Goal: Task Accomplishment & Management: Manage account settings

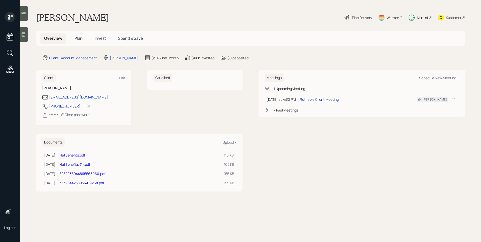
click at [384, 58] on div "Client · Account Management [PERSON_NAME] $307k net-worth $118k invested $0 dep…" at bounding box center [253, 58] width 423 height 6
click at [424, 17] on div "Altruist" at bounding box center [422, 17] width 12 height 5
click at [362, 19] on div "Plan Delivery" at bounding box center [362, 17] width 20 height 5
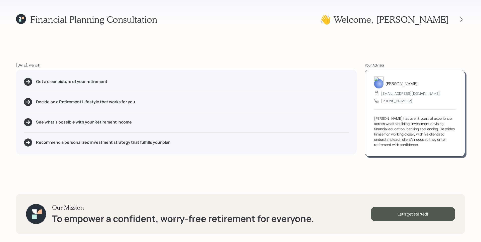
click at [410, 59] on div "Financial Planning Consultation 👋 Welcome , [PERSON_NAME] [DATE], we will: Get …" at bounding box center [240, 121] width 481 height 242
click at [461, 17] on icon at bounding box center [461, 19] width 5 height 5
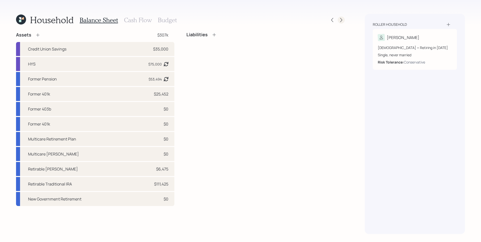
click at [340, 21] on icon at bounding box center [341, 20] width 5 height 5
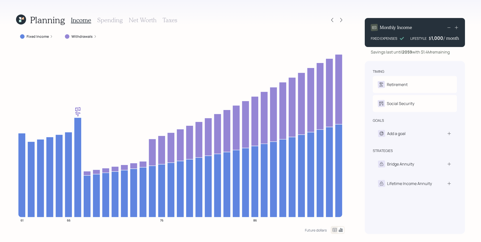
click at [357, 113] on div "Planning Income Spending Net Worth Taxes Fixed Income Withdrawals 61 66 76 86 F…" at bounding box center [240, 121] width 481 height 242
click at [23, 18] on icon at bounding box center [23, 18] width 2 height 2
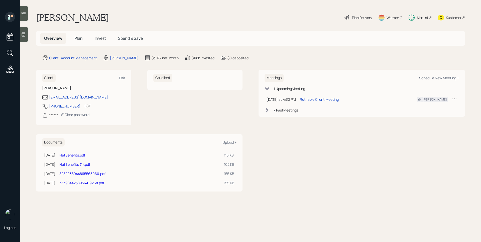
click at [443, 19] on icon at bounding box center [441, 18] width 6 height 6
click at [356, 18] on div "Plan Delivery" at bounding box center [362, 17] width 20 height 5
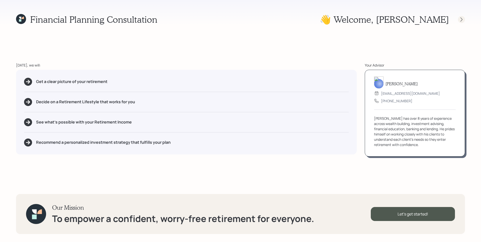
click at [459, 19] on icon at bounding box center [461, 19] width 5 height 5
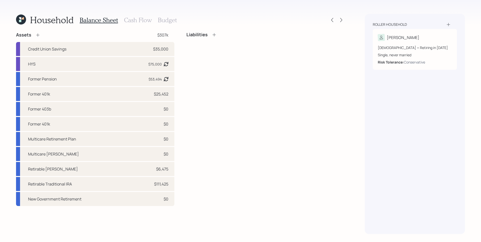
click at [274, 172] on div "Liabilities" at bounding box center [265, 119] width 158 height 174
click at [145, 22] on h3 "Cash Flow" at bounding box center [138, 20] width 28 height 7
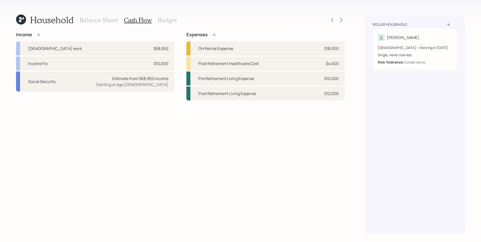
click at [351, 179] on div "Household Balance Sheet Cash Flow Budget Income [DEMOGRAPHIC_DATA] work $68,952…" at bounding box center [240, 121] width 481 height 242
click at [101, 21] on h3 "Balance Sheet" at bounding box center [99, 20] width 38 height 7
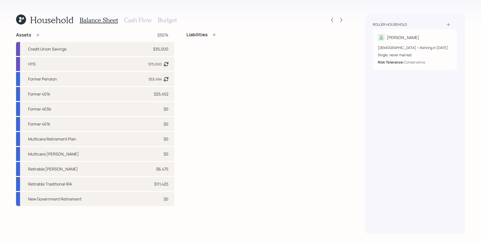
click at [129, 19] on h3 "Cash Flow" at bounding box center [138, 20] width 28 height 7
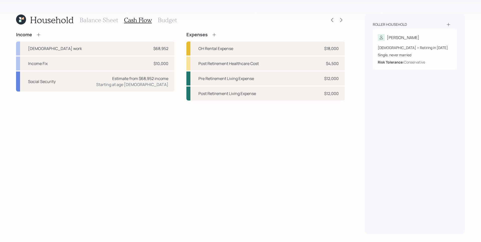
click at [92, 20] on h3 "Balance Sheet" at bounding box center [99, 20] width 38 height 7
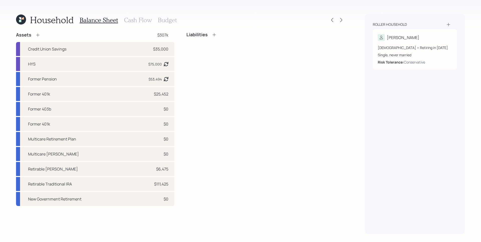
click at [142, 19] on h3 "Cash Flow" at bounding box center [138, 20] width 28 height 7
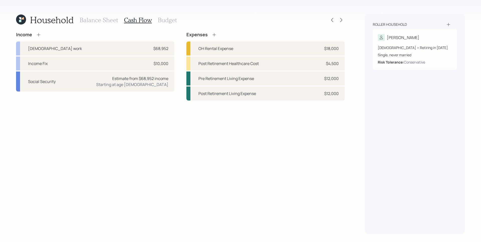
click at [314, 136] on div "Income [DEMOGRAPHIC_DATA] work $68,952 Income Fix $10,000 Social Security Estim…" at bounding box center [180, 133] width 329 height 202
click at [97, 21] on h3 "Balance Sheet" at bounding box center [99, 20] width 38 height 7
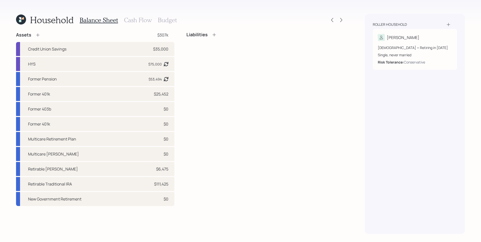
click at [247, 107] on div "Liabilities" at bounding box center [265, 119] width 158 height 174
click at [344, 142] on div "Liabilities" at bounding box center [265, 119] width 158 height 174
click at [232, 104] on div "Liabilities" at bounding box center [265, 119] width 158 height 174
click at [229, 108] on div "Liabilities" at bounding box center [265, 119] width 158 height 174
click at [130, 20] on h3 "Cash Flow" at bounding box center [138, 20] width 28 height 7
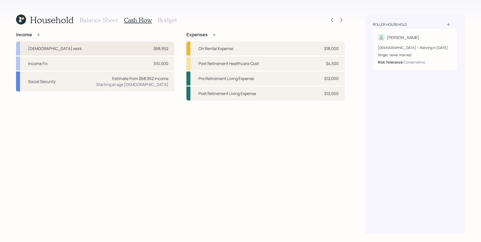
click at [162, 50] on div "$68,952" at bounding box center [160, 49] width 15 height 6
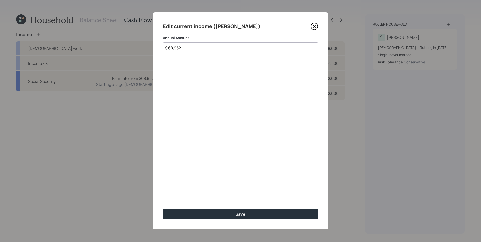
click at [211, 52] on input "$ 68,952" at bounding box center [240, 48] width 155 height 11
click at [211, 51] on input "$ 68,952" at bounding box center [240, 48] width 155 height 11
type input "$ 54,000"
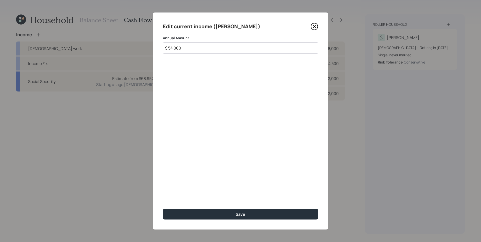
click at [163, 209] on button "Save" at bounding box center [240, 214] width 155 height 11
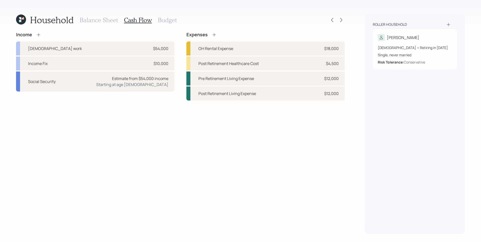
click at [336, 18] on div at bounding box center [337, 20] width 16 height 7
click at [337, 19] on div at bounding box center [337, 20] width 16 height 7
click at [340, 20] on icon at bounding box center [341, 20] width 5 height 5
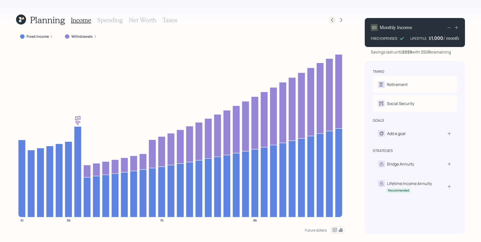
click at [331, 19] on icon at bounding box center [332, 20] width 5 height 5
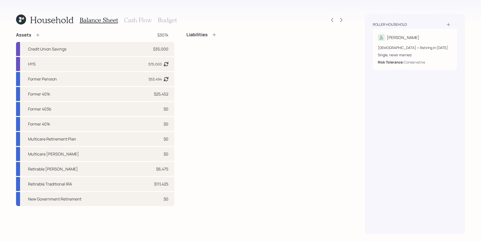
click at [138, 21] on h3 "Cash Flow" at bounding box center [138, 20] width 28 height 7
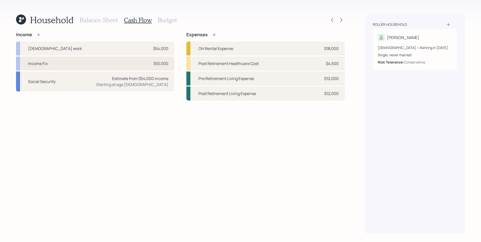
click at [164, 62] on div "$10,000" at bounding box center [161, 64] width 15 height 6
select select "other"
select select "earned"
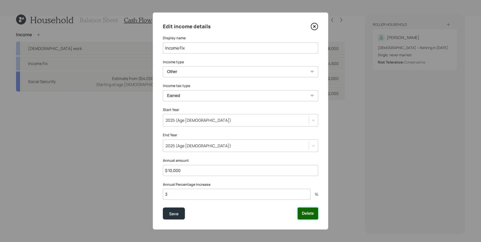
click at [312, 219] on button "Delete" at bounding box center [308, 214] width 21 height 12
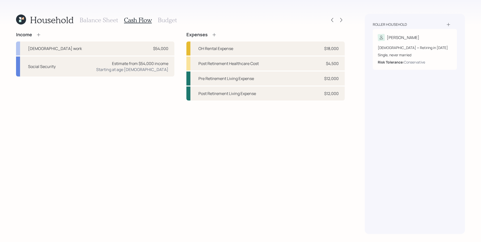
click at [177, 33] on div "Income [DEMOGRAPHIC_DATA] work $54,000 Social Security Estimate from $54,000 in…" at bounding box center [180, 66] width 329 height 69
click at [153, 51] on div "$54,000" at bounding box center [160, 49] width 15 height 6
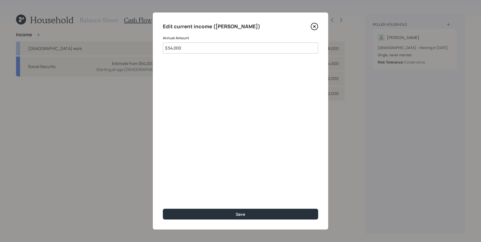
click at [182, 48] on input "$ 54,000" at bounding box center [240, 48] width 155 height 11
click at [319, 29] on div "Edit current income ([PERSON_NAME]) Annual Amount $ 54,000 Save" at bounding box center [240, 121] width 175 height 217
click at [316, 27] on icon at bounding box center [315, 27] width 8 height 8
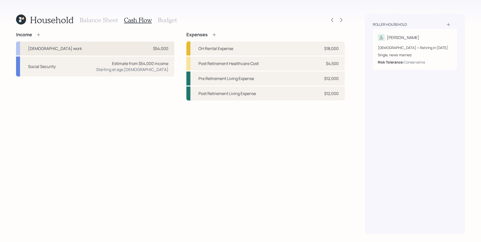
click at [164, 46] on div "$54,000" at bounding box center [160, 49] width 15 height 6
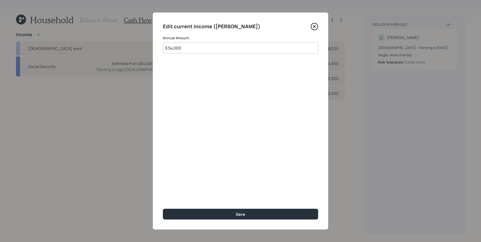
click at [193, 52] on input "$ 54,000" at bounding box center [240, 48] width 155 height 11
type input "$ 55,000"
click at [163, 209] on button "Save" at bounding box center [240, 214] width 155 height 11
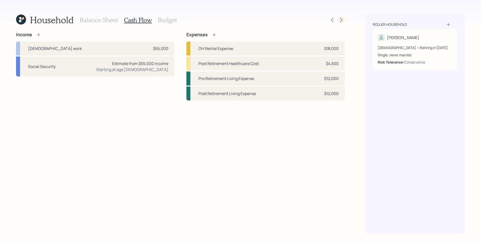
click at [339, 19] on icon at bounding box center [341, 20] width 5 height 5
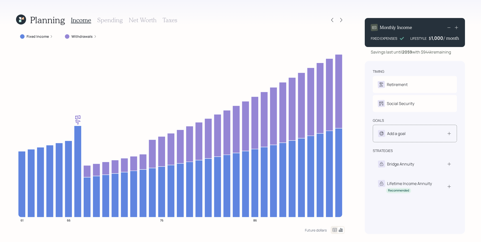
click at [431, 133] on div "Add a goal" at bounding box center [415, 133] width 74 height 7
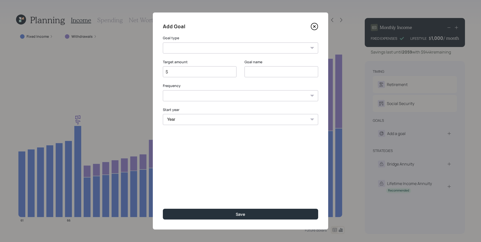
click at [243, 48] on select "Create an emergency fund Donate to charity Purchase a home Make a purchase Supp…" at bounding box center [240, 48] width 155 height 11
select select "other"
click at [163, 43] on select "Create an emergency fund Donate to charity Purchase a home Make a purchase Supp…" at bounding box center [240, 48] width 155 height 11
click at [273, 68] on input "Other" at bounding box center [281, 71] width 74 height 11
click at [273, 72] on input "Other" at bounding box center [281, 71] width 74 height 11
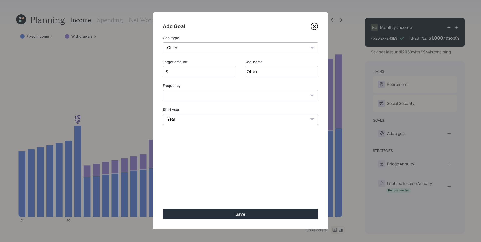
click at [273, 72] on input "Other" at bounding box center [281, 71] width 74 height 11
type input "Withdrawal"
click at [200, 72] on input "$" at bounding box center [197, 72] width 65 height 6
type input "$ 15,000"
click at [209, 95] on select "One time Every 1 year Every 2 years Every 3 years Every 4 years Every 5 years E…" at bounding box center [240, 95] width 155 height 11
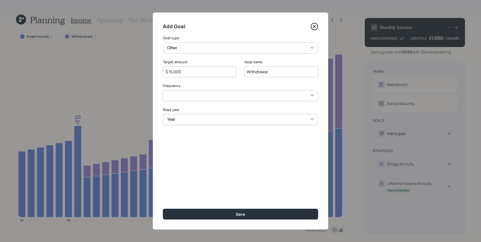
select select "0"
click at [163, 90] on select "One time Every 1 year Every 2 years Every 3 years Every 4 years Every 5 years E…" at bounding box center [240, 95] width 155 height 11
click at [203, 121] on select "Year [DATE] 2026 2027 2028 2029 2030 2031 2032 2033 2034 2035 2036 2037 2038 20…" at bounding box center [240, 119] width 155 height 11
select select "2025"
click at [163, 114] on select "Year [DATE] 2026 2027 2028 2029 2030 2031 2032 2033 2034 2035 2036 2037 2038 20…" at bounding box center [240, 119] width 155 height 11
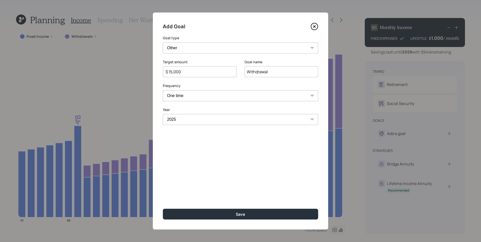
click at [205, 155] on div "Add Goal Goal type Create an emergency fund Donate to charity Purchase a home M…" at bounding box center [240, 121] width 175 height 217
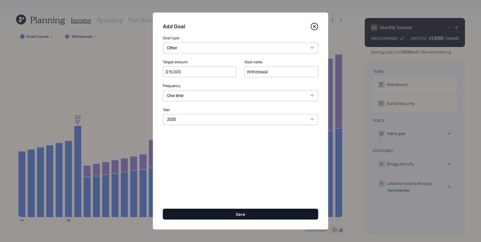
click at [241, 213] on div "Save" at bounding box center [241, 215] width 10 height 6
type input "$"
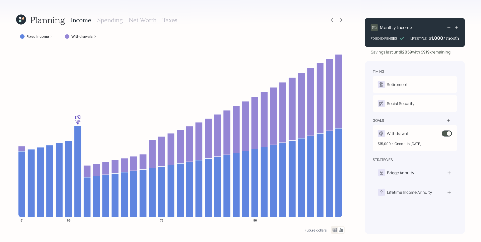
click at [402, 135] on div "Withdrawal" at bounding box center [397, 134] width 21 height 6
select select "0"
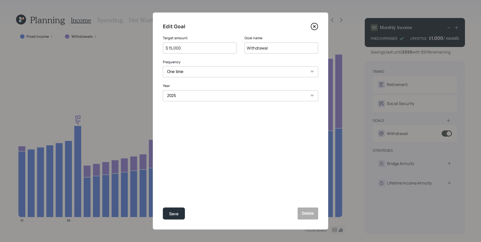
click at [192, 45] on input "$ 15,000" at bounding box center [197, 48] width 65 height 6
click at [193, 47] on input "$ 15,000" at bounding box center [197, 48] width 65 height 6
click at [163, 208] on button "Save" at bounding box center [174, 214] width 22 height 12
type input "$ 15,000"
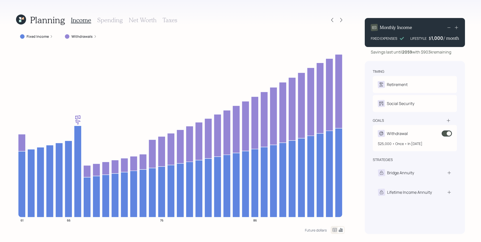
click at [401, 140] on div "Withdrawal $25,000 • Once • In [DATE]" at bounding box center [415, 138] width 84 height 26
select select "0"
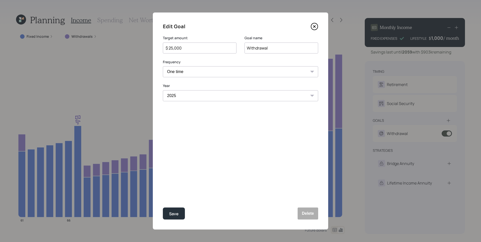
click at [171, 47] on input "$ 25,000" at bounding box center [197, 48] width 65 height 6
click at [163, 208] on button "Save" at bounding box center [174, 214] width 22 height 12
type input "$ 25,000"
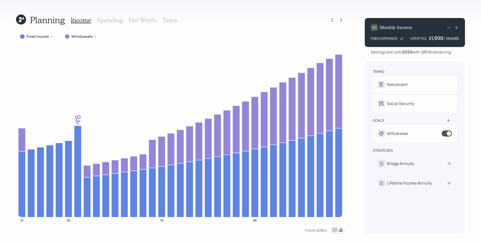
click at [119, 20] on h3 "Spending" at bounding box center [110, 20] width 26 height 7
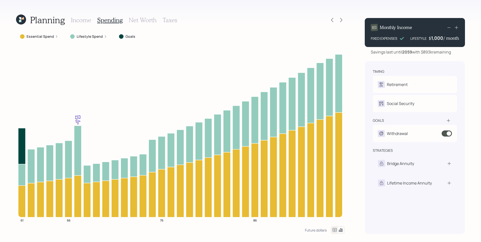
click at [57, 36] on icon at bounding box center [56, 36] width 3 height 3
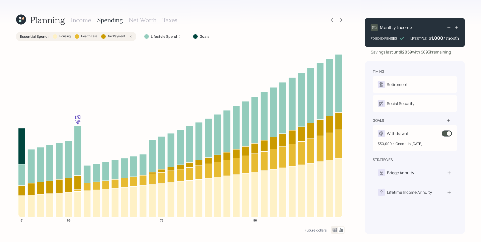
click at [446, 135] on span at bounding box center [446, 134] width 10 height 6
click at [82, 21] on h3 "Income" at bounding box center [81, 20] width 20 height 7
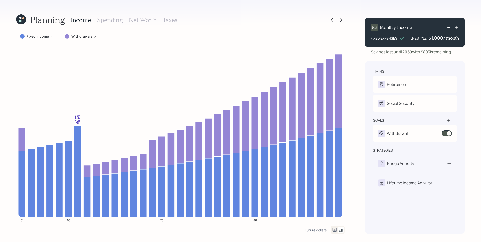
click at [88, 36] on label "Withdrawals" at bounding box center [81, 36] width 21 height 5
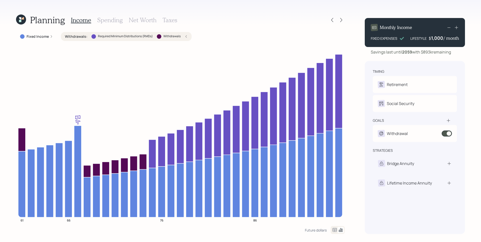
click at [109, 18] on h3 "Spending" at bounding box center [110, 20] width 26 height 7
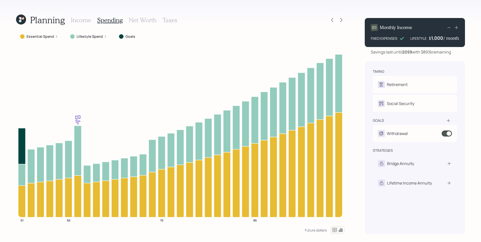
click at [85, 38] on label "Lifestyle Spend" at bounding box center [90, 36] width 26 height 5
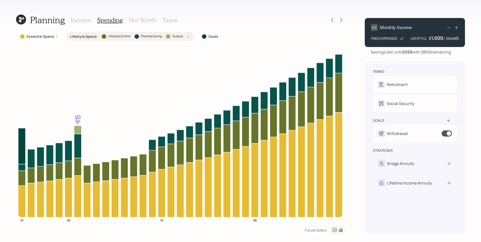
click at [190, 38] on div "Lifestyle Spend : Lifestyle & other Planned saving Surplus" at bounding box center [130, 36] width 128 height 9
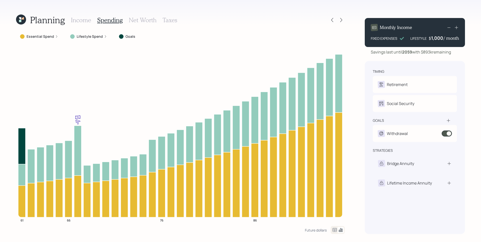
drag, startPoint x: 84, startPoint y: 21, endPoint x: 97, endPoint y: 28, distance: 15.0
click at [83, 21] on h3 "Income" at bounding box center [81, 20] width 20 height 7
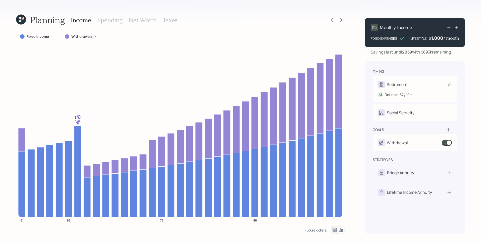
click at [403, 82] on div "Retirement" at bounding box center [397, 85] width 21 height 6
select select "10"
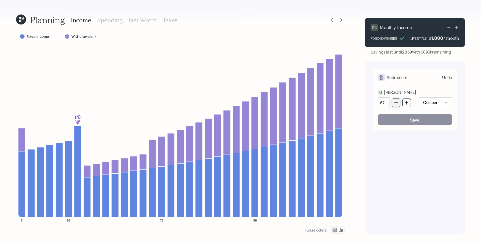
click at [396, 103] on icon "button" at bounding box center [395, 103] width 3 height 1
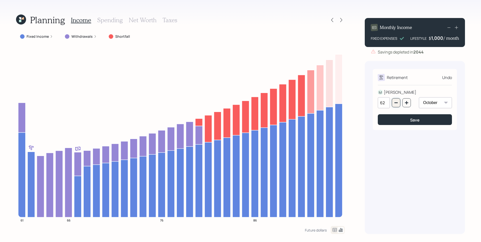
click at [396, 103] on icon "button" at bounding box center [395, 103] width 3 height 1
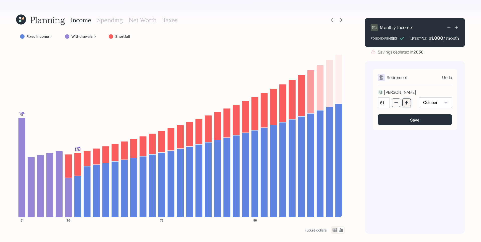
click at [405, 100] on button "button" at bounding box center [406, 102] width 9 height 9
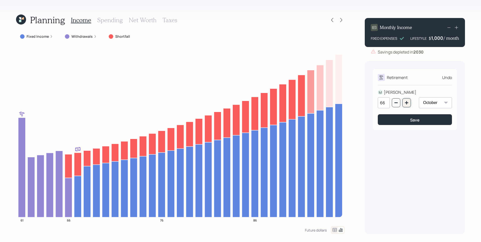
click at [405, 100] on button "button" at bounding box center [406, 102] width 9 height 9
type input "67"
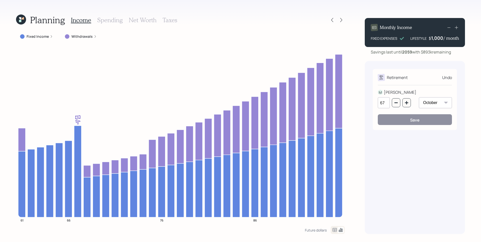
click at [445, 80] on div "Undo" at bounding box center [447, 78] width 10 height 6
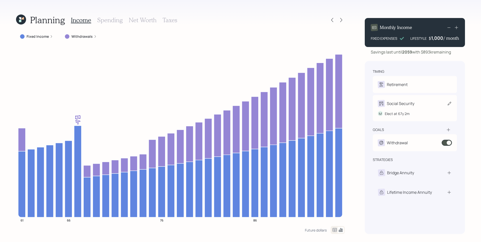
click at [403, 107] on div "M Elect at 67y 2m" at bounding box center [415, 111] width 74 height 9
select select "2"
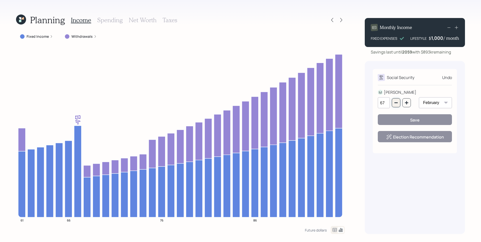
click at [393, 104] on button "button" at bounding box center [396, 102] width 9 height 9
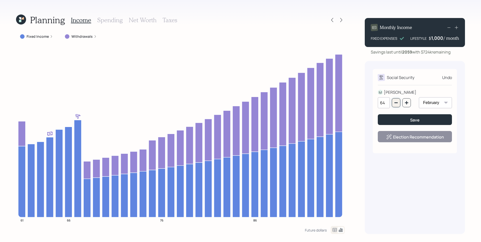
click at [393, 104] on button "button" at bounding box center [396, 102] width 9 height 9
click at [408, 103] on icon "button" at bounding box center [406, 103] width 4 height 4
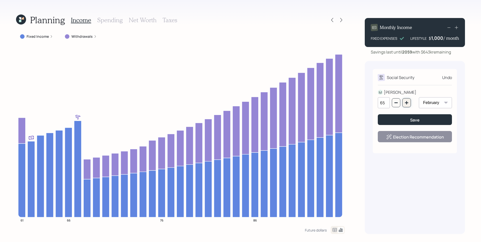
click at [408, 103] on icon "button" at bounding box center [406, 103] width 4 height 4
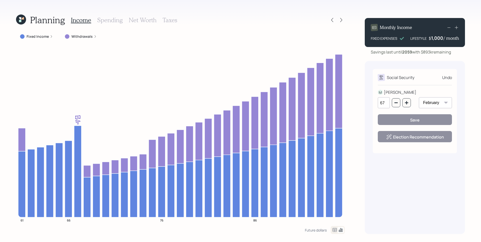
click at [386, 181] on div "Social Security Undo M [PERSON_NAME] 67 January February March April May June J…" at bounding box center [415, 147] width 100 height 173
click at [409, 104] on button "button" at bounding box center [406, 102] width 9 height 9
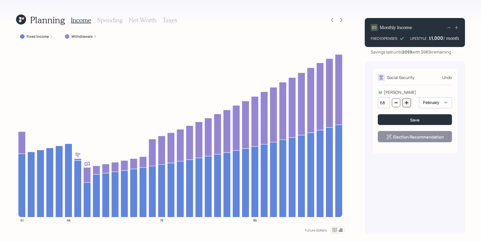
click at [409, 104] on button "button" at bounding box center [406, 102] width 9 height 9
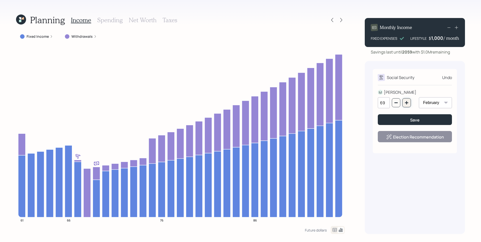
click at [409, 104] on button "button" at bounding box center [406, 102] width 9 height 9
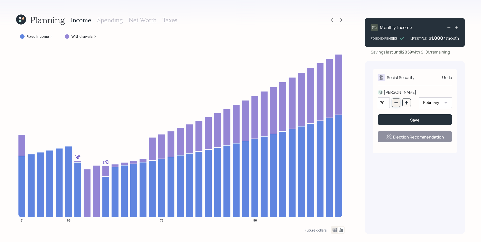
click at [394, 104] on icon "button" at bounding box center [396, 103] width 4 height 4
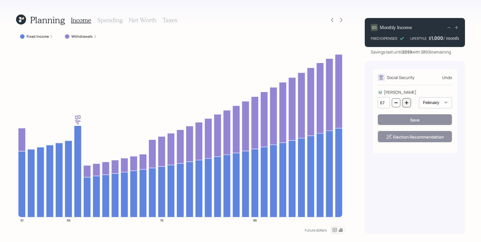
click at [404, 105] on button "button" at bounding box center [406, 102] width 9 height 9
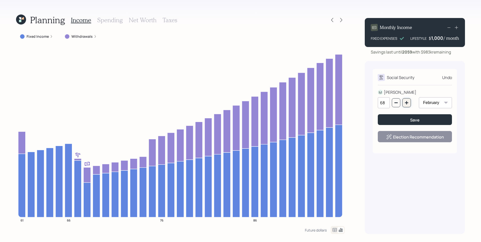
click at [404, 105] on button "button" at bounding box center [406, 102] width 9 height 9
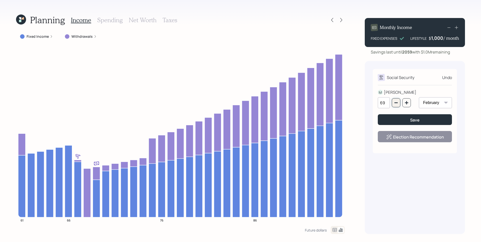
click at [399, 103] on button "button" at bounding box center [396, 102] width 9 height 9
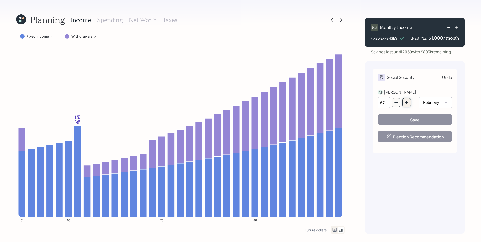
click at [410, 103] on button "button" at bounding box center [406, 102] width 9 height 9
type input "69"
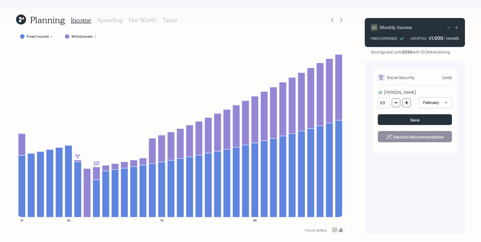
click at [372, 179] on div "Social Security Undo M [PERSON_NAME] 69 January February March April May June J…" at bounding box center [415, 147] width 100 height 173
click at [392, 122] on button "Save" at bounding box center [415, 119] width 74 height 11
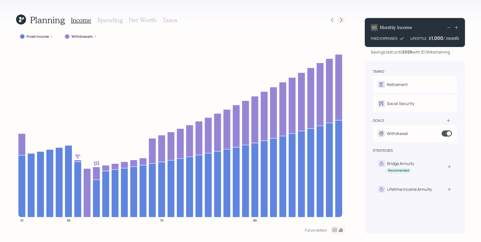
click at [342, 21] on icon at bounding box center [341, 20] width 5 height 5
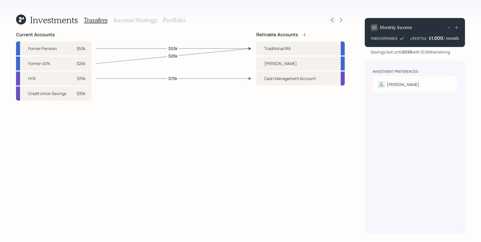
click at [330, 18] on icon at bounding box center [332, 20] width 5 height 5
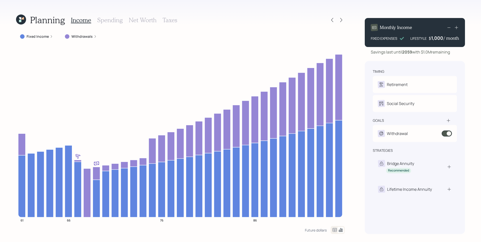
click at [114, 19] on h3 "Spending" at bounding box center [110, 20] width 26 height 7
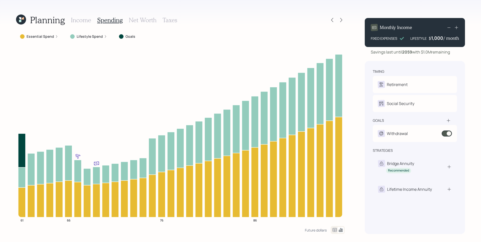
click at [88, 21] on h3 "Income" at bounding box center [81, 20] width 20 height 7
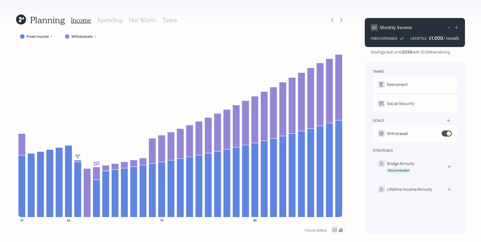
click at [48, 35] on label "Fixed Income" at bounding box center [38, 36] width 22 height 5
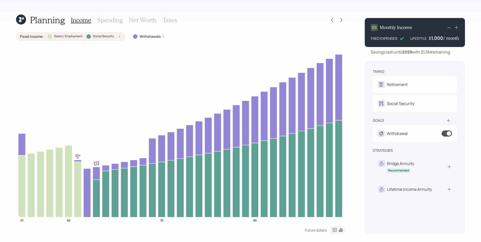
click at [48, 35] on div at bounding box center [50, 36] width 5 height 5
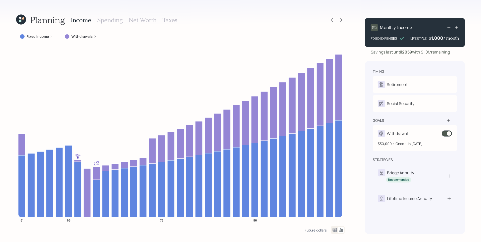
click at [455, 134] on div "Withdrawal $30,000 • Once • In [DATE]" at bounding box center [415, 138] width 84 height 26
select select "0"
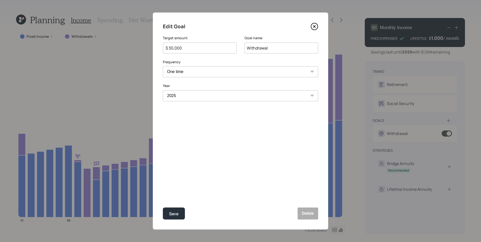
click at [312, 27] on icon at bounding box center [315, 27] width 8 height 8
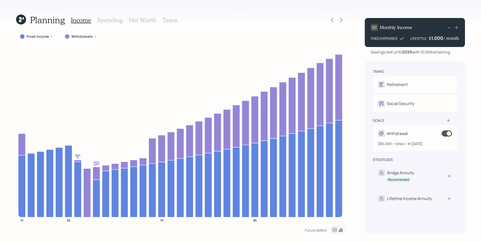
click at [445, 132] on span at bounding box center [446, 134] width 10 height 6
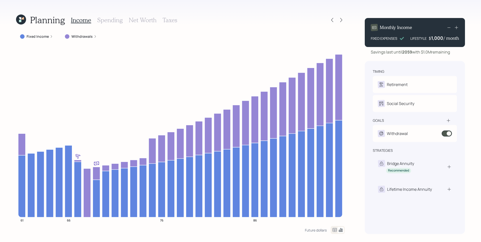
click at [467, 116] on div "Planning Income Spending Net Worth Taxes Fixed Income Withdrawals 61 66 76 86 F…" at bounding box center [240, 121] width 481 height 242
